Goal: Book appointment/travel/reservation

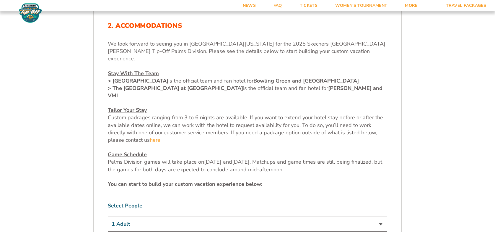
scroll to position [189, 0]
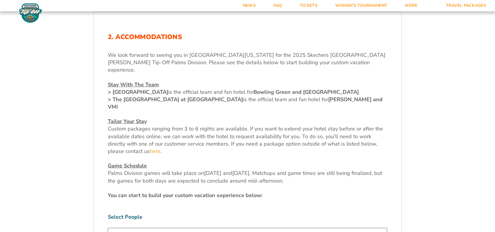
click at [141, 88] on strong "> [GEOGRAPHIC_DATA]" at bounding box center [138, 91] width 61 height 7
click at [332, 88] on strong "Bowling Green and [GEOGRAPHIC_DATA]" at bounding box center [307, 91] width 106 height 7
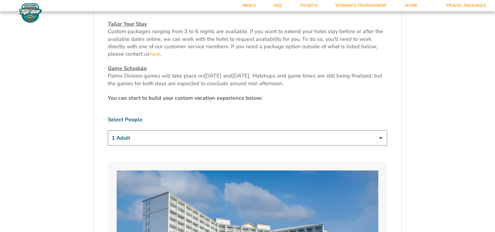
scroll to position [296, 0]
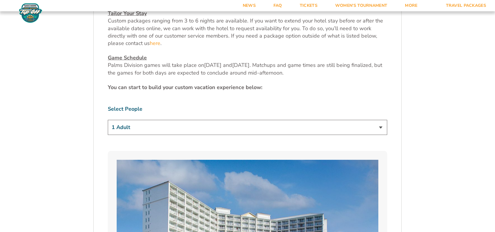
click at [379, 120] on select "1 Adult 2 Adults 3 Adults 4 Adults 2 Adults + 1 Child 2 Adults + 2 Children 2 A…" at bounding box center [248, 127] width 280 height 15
select select "3 Adults"
click at [108, 120] on select "1 Adult 2 Adults 3 Adults 4 Adults 2 Adults + 1 Child 2 Adults + 2 Children 2 A…" at bounding box center [248, 127] width 280 height 15
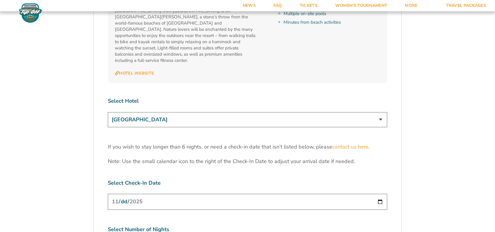
scroll to position [733, 0]
click at [380, 193] on input "[DATE]" at bounding box center [248, 201] width 280 height 16
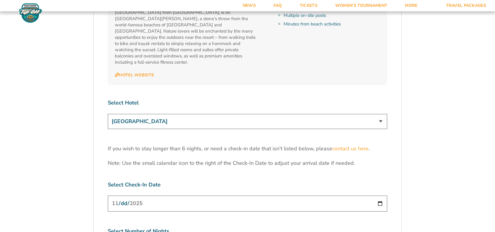
scroll to position [731, 0]
click at [381, 196] on input "[DATE]" at bounding box center [248, 204] width 280 height 16
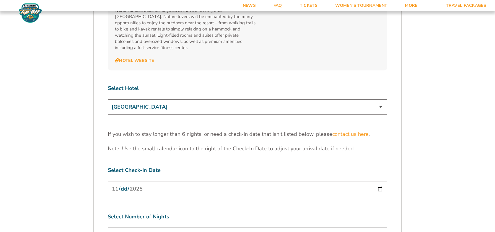
scroll to position [752, 0]
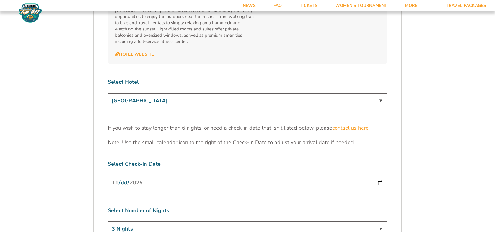
click at [381, 221] on select "3 Nights 4 Nights 5 Nights 6 Nights" at bounding box center [248, 228] width 280 height 15
click at [108, 221] on select "3 Nights 4 Nights 5 Nights 6 Nights" at bounding box center [248, 228] width 280 height 15
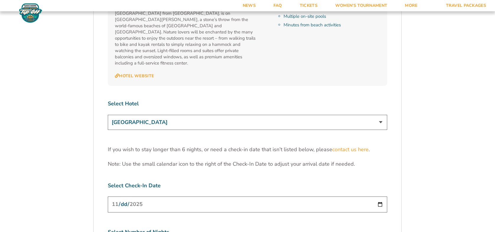
scroll to position [736, 0]
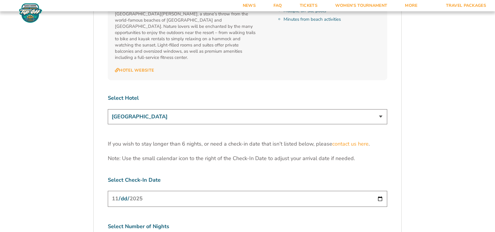
click at [380, 191] on input "[DATE]" at bounding box center [248, 199] width 280 height 16
select select "6 Nights"
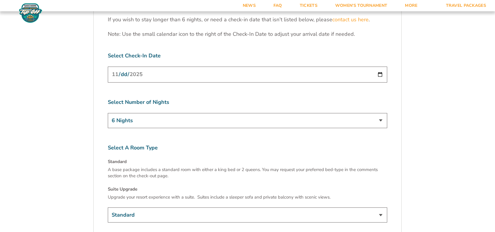
scroll to position [869, 0]
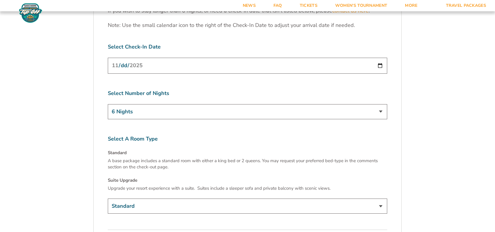
click at [380, 198] on select "Standard Suite Upgrade (+$145 per night)" at bounding box center [248, 205] width 280 height 15
click at [108, 198] on select "Standard Suite Upgrade (+$145 per night)" at bounding box center [248, 205] width 280 height 15
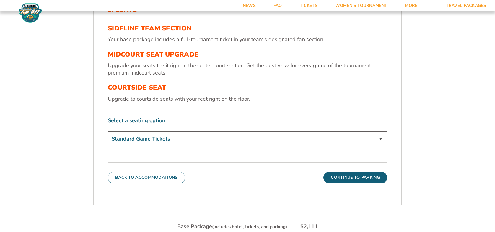
scroll to position [224, 0]
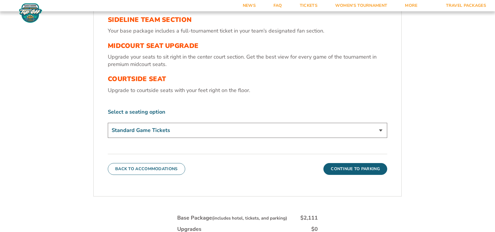
click at [380, 132] on select "Standard Game Tickets Midcourt Seat Upgrade (+$130 per person) Courtside Seat (…" at bounding box center [248, 130] width 280 height 15
click at [108, 123] on select "Standard Game Tickets Midcourt Seat Upgrade (+$130 per person) Courtside Seat (…" at bounding box center [248, 130] width 280 height 15
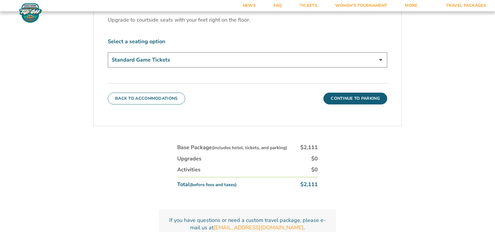
scroll to position [288, 0]
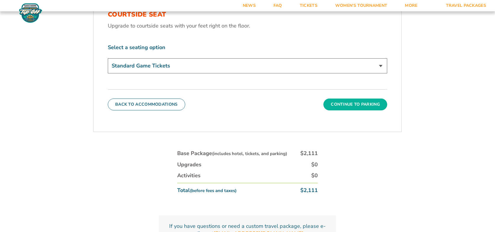
click at [357, 104] on button "Continue To Parking" at bounding box center [356, 104] width 64 height 12
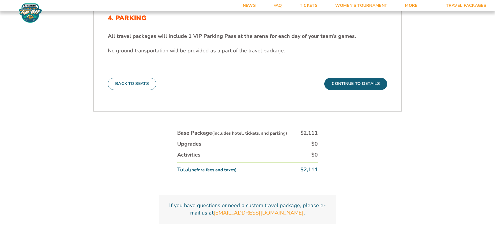
scroll to position [172, 0]
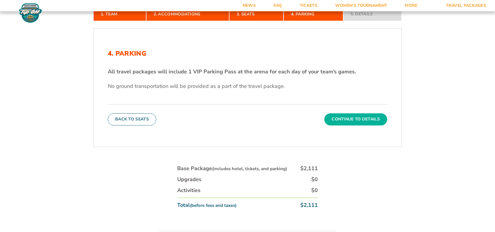
click at [354, 119] on button "Continue To Details" at bounding box center [355, 119] width 63 height 12
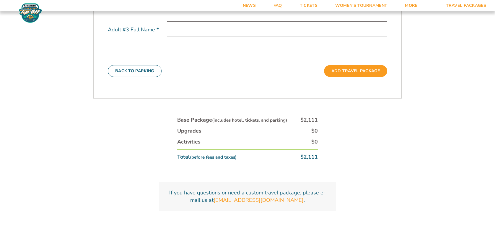
scroll to position [317, 0]
